Goal: Task Accomplishment & Management: Manage account settings

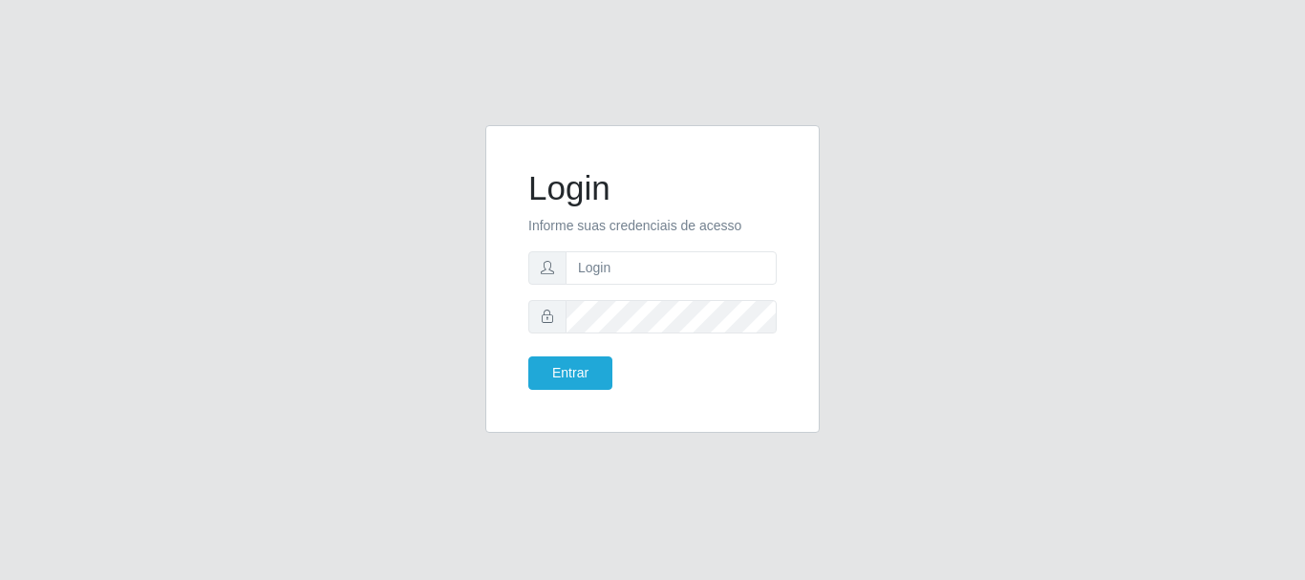
type input "Ubiratan@confglacer"
click at [528, 356] on button "Entrar" at bounding box center [570, 372] width 84 height 33
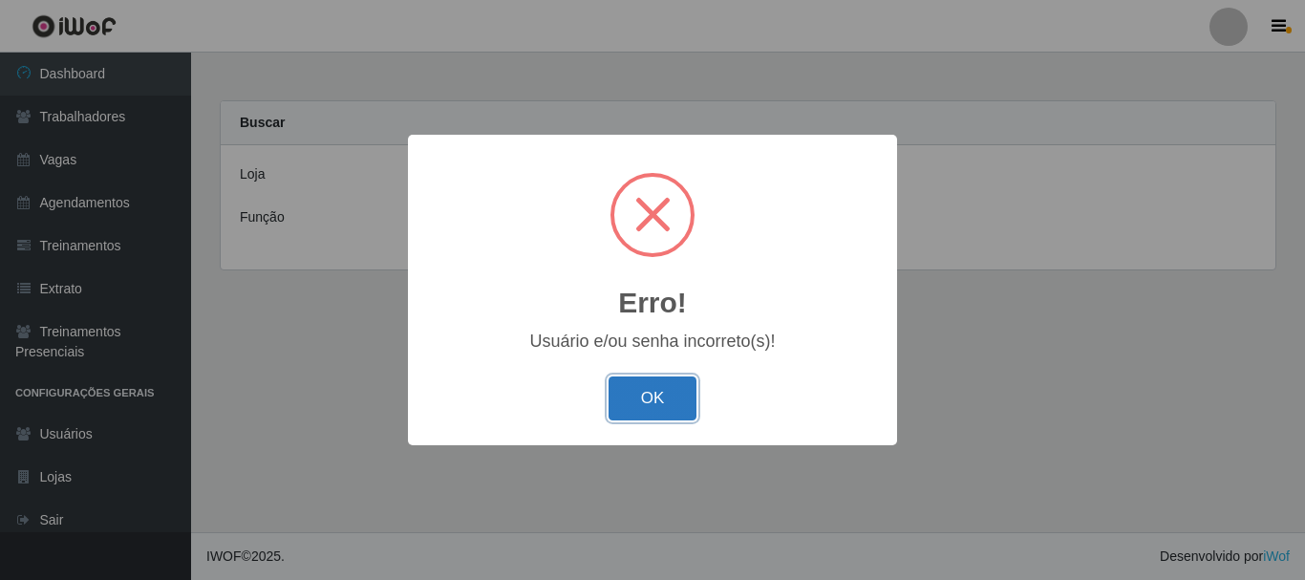
click at [674, 412] on button "OK" at bounding box center [652, 398] width 89 height 45
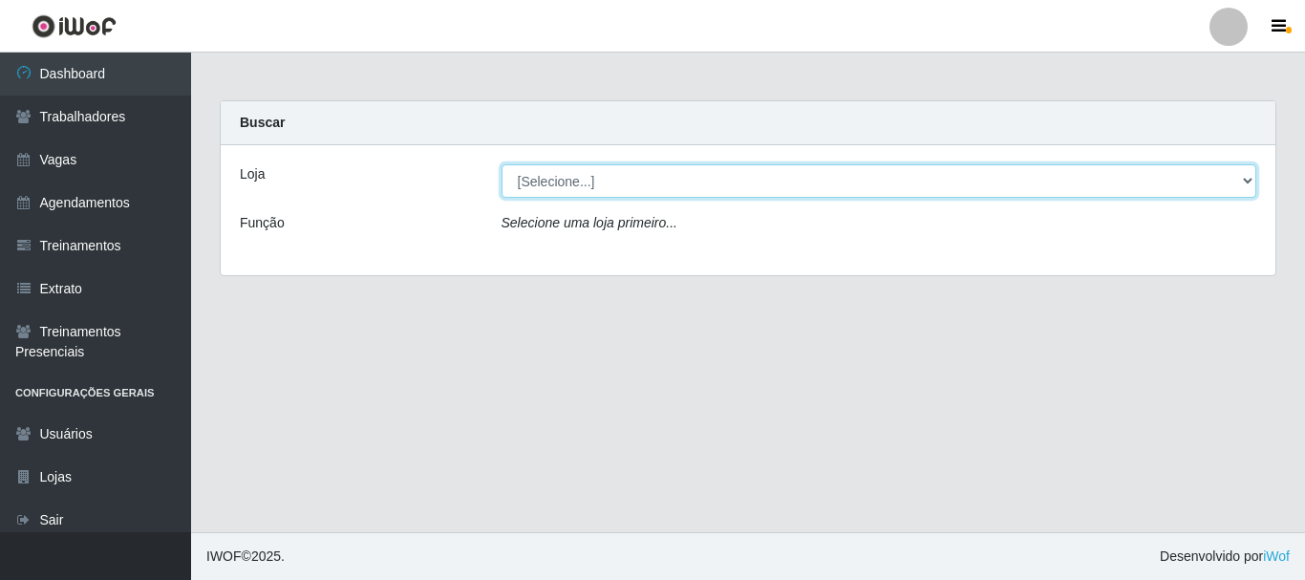
click at [655, 186] on select "[Selecione...] Glace Real Confeitaria" at bounding box center [879, 180] width 756 height 33
select select "445"
click at [501, 164] on select "[Selecione...] Glace Real Confeitaria" at bounding box center [879, 180] width 756 height 33
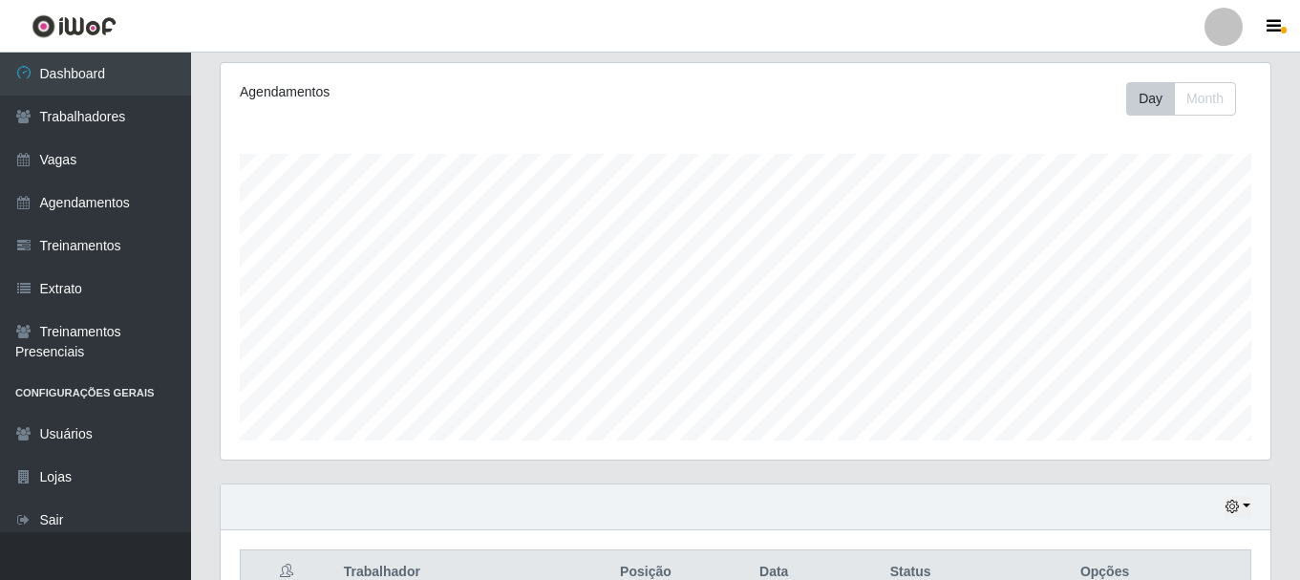
scroll to position [434, 0]
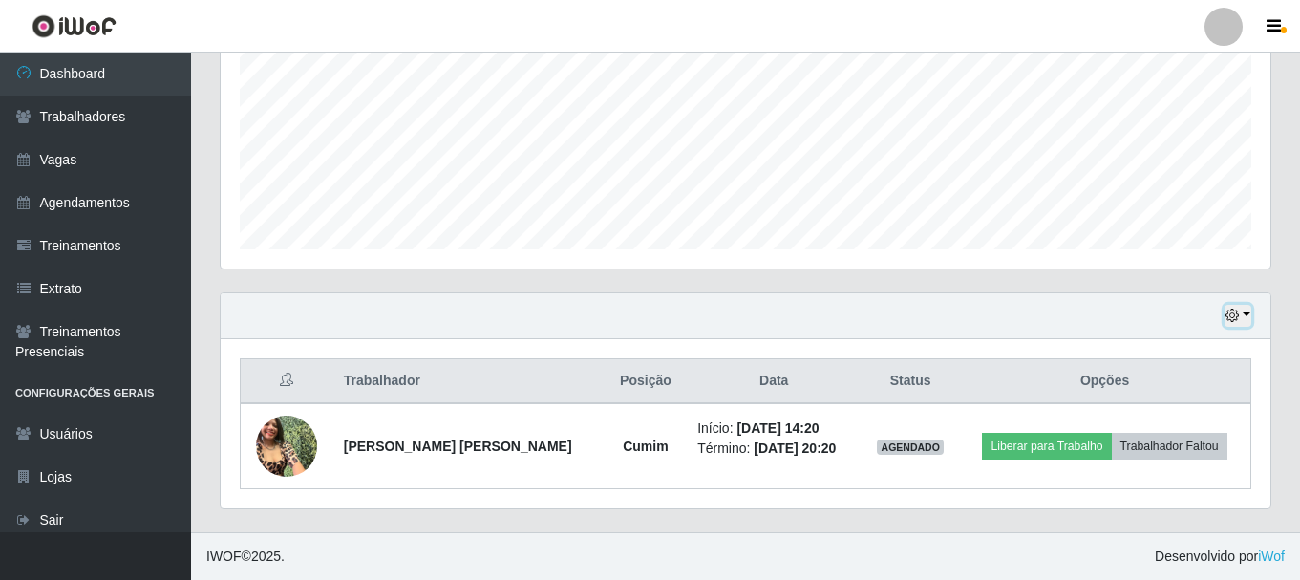
click at [1237, 317] on icon "button" at bounding box center [1232, 315] width 13 height 13
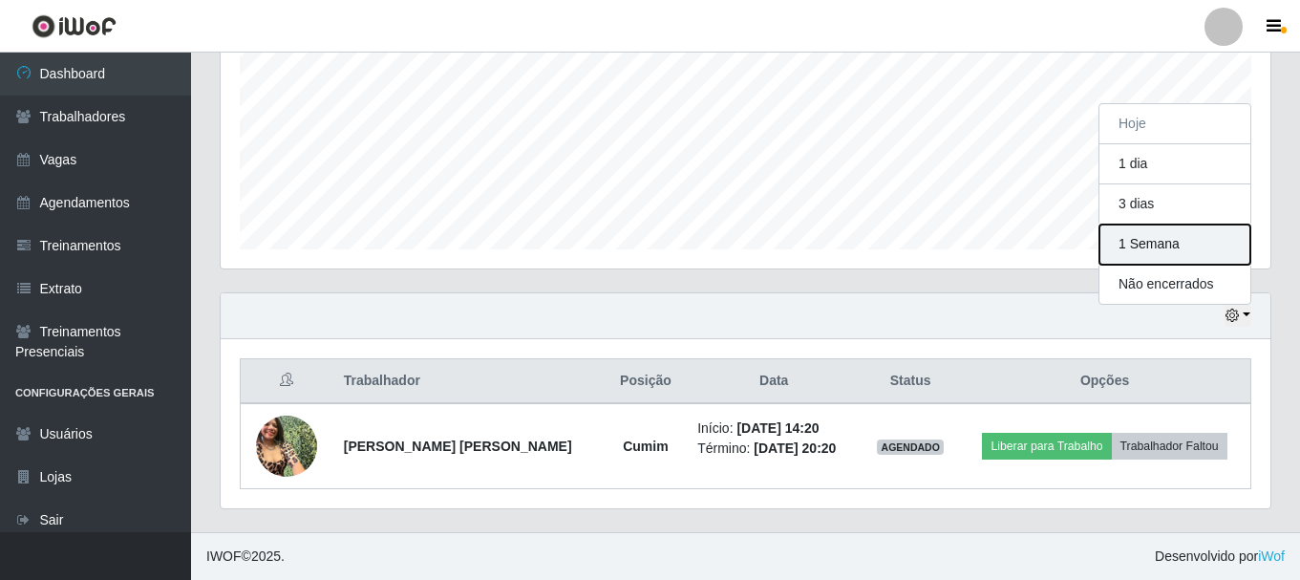
click at [1200, 248] on button "1 Semana" at bounding box center [1174, 244] width 151 height 40
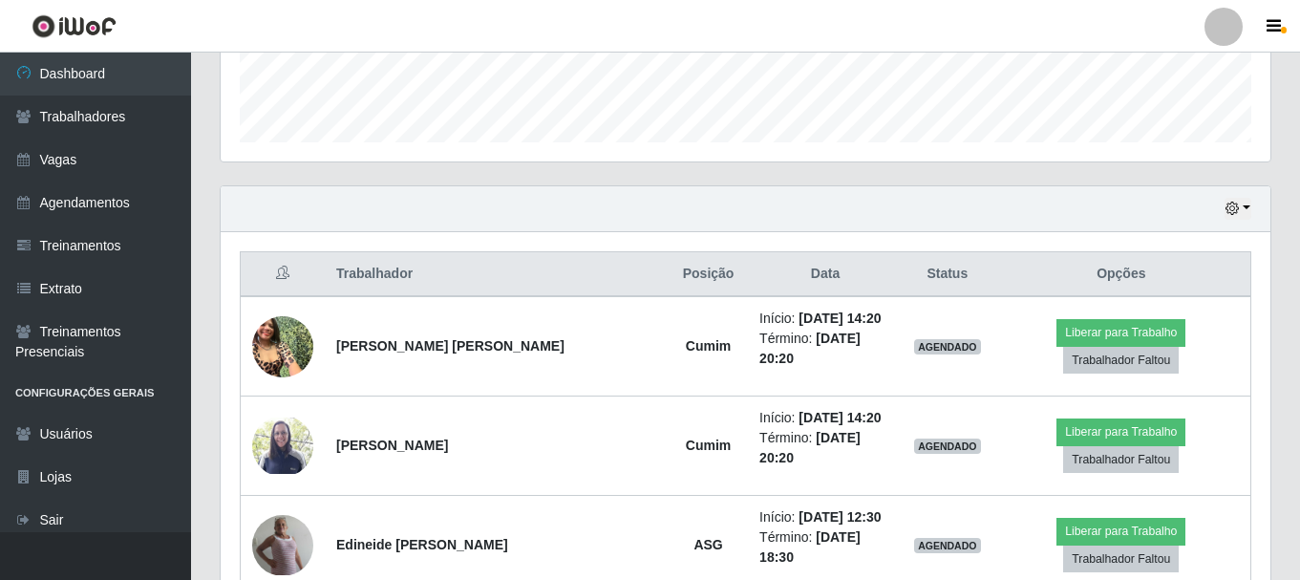
scroll to position [0, 0]
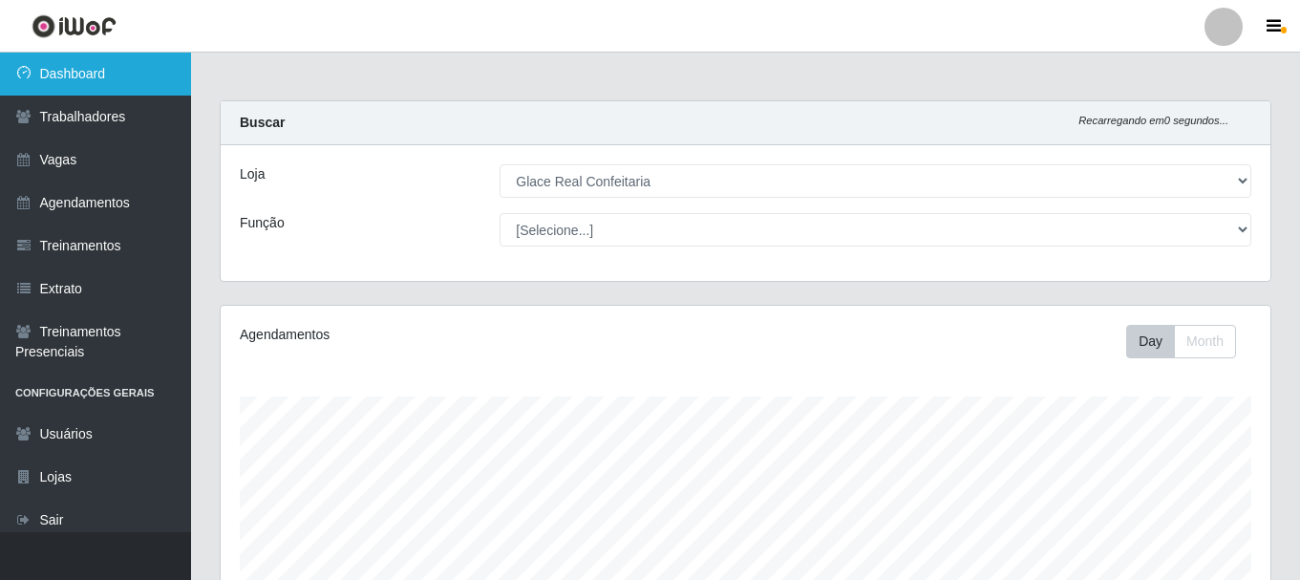
click at [57, 66] on link "Dashboard" at bounding box center [95, 74] width 191 height 43
